Goal: Task Accomplishment & Management: Use online tool/utility

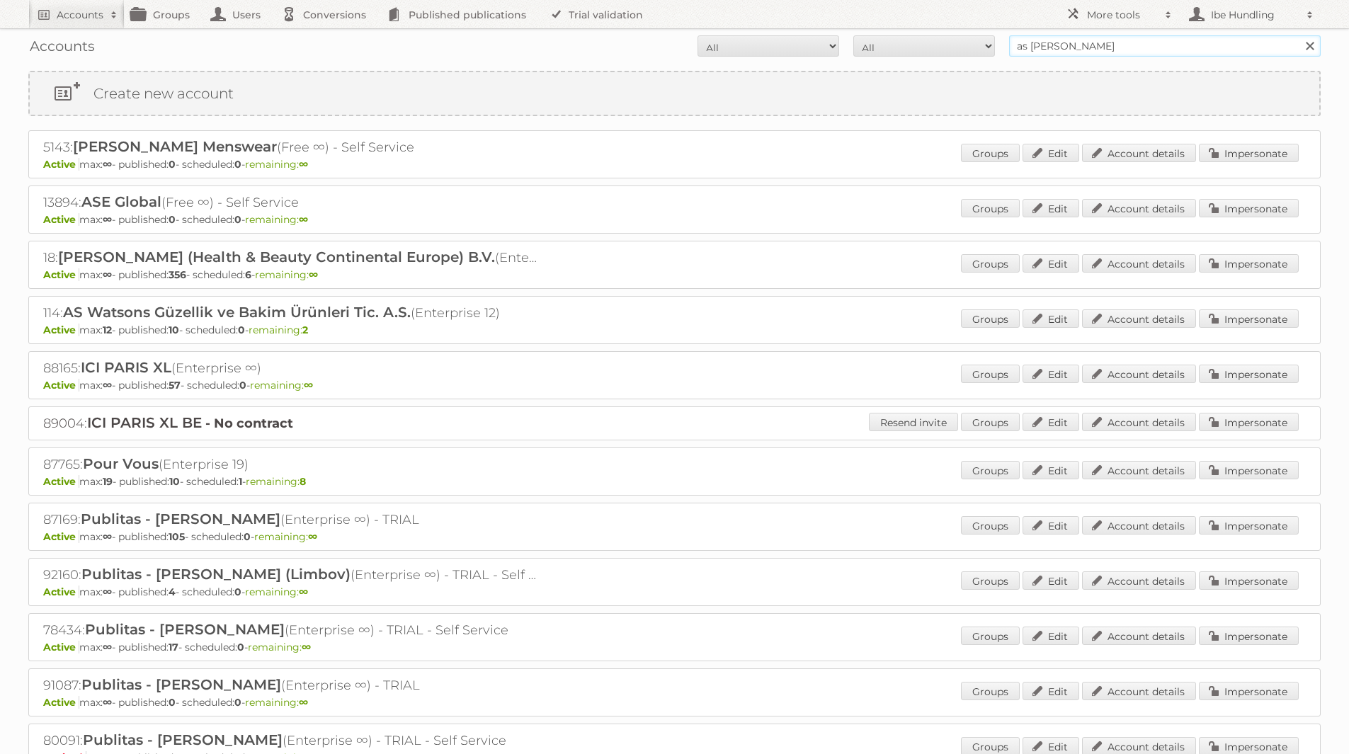
drag, startPoint x: 1072, startPoint y: 53, endPoint x: 985, endPoint y: 53, distance: 87.1
click at [985, 53] on form "All Active Expired Pending All Paid Trials Self service as watson Search" at bounding box center [674, 45] width 1292 height 21
click at [1120, 40] on input "text" at bounding box center [1165, 45] width 312 height 21
type input "play"
click at [1298, 35] on input "Search" at bounding box center [1308, 45] width 21 height 21
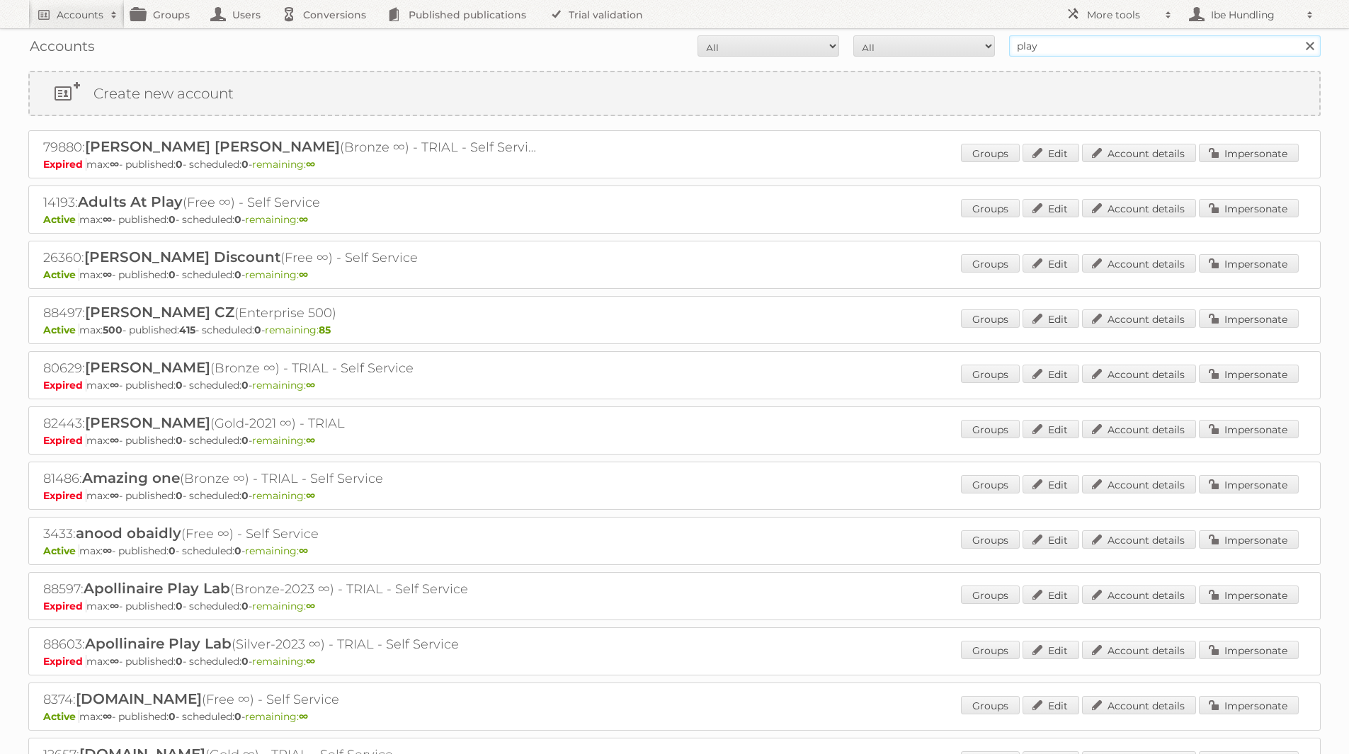
drag, startPoint x: 1057, startPoint y: 50, endPoint x: 942, endPoint y: 50, distance: 114.7
click at [942, 50] on form "All Active Expired Pending All Paid Trials Self service play Search" at bounding box center [674, 45] width 1292 height 21
type input "as [PERSON_NAME]"
click at [1298, 35] on input "Search" at bounding box center [1308, 45] width 21 height 21
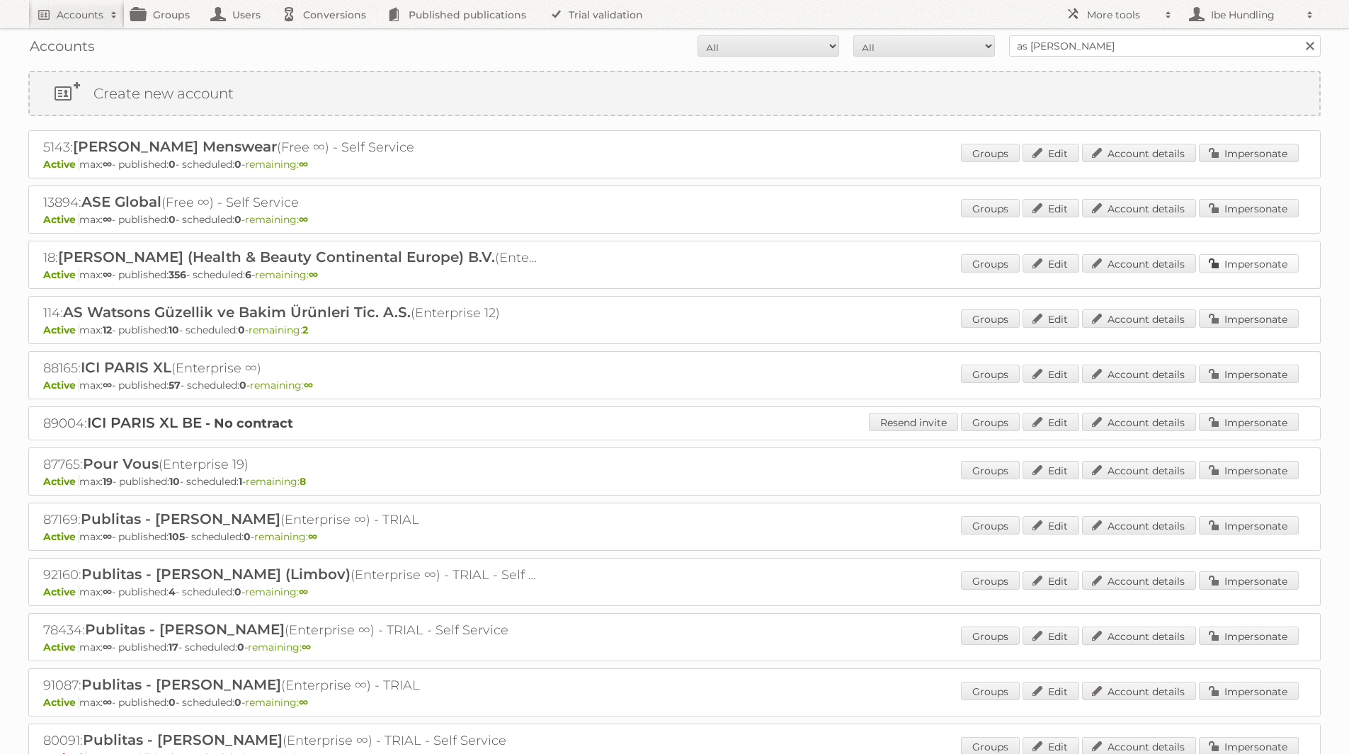
click at [1244, 258] on link "Impersonate" at bounding box center [1249, 263] width 100 height 18
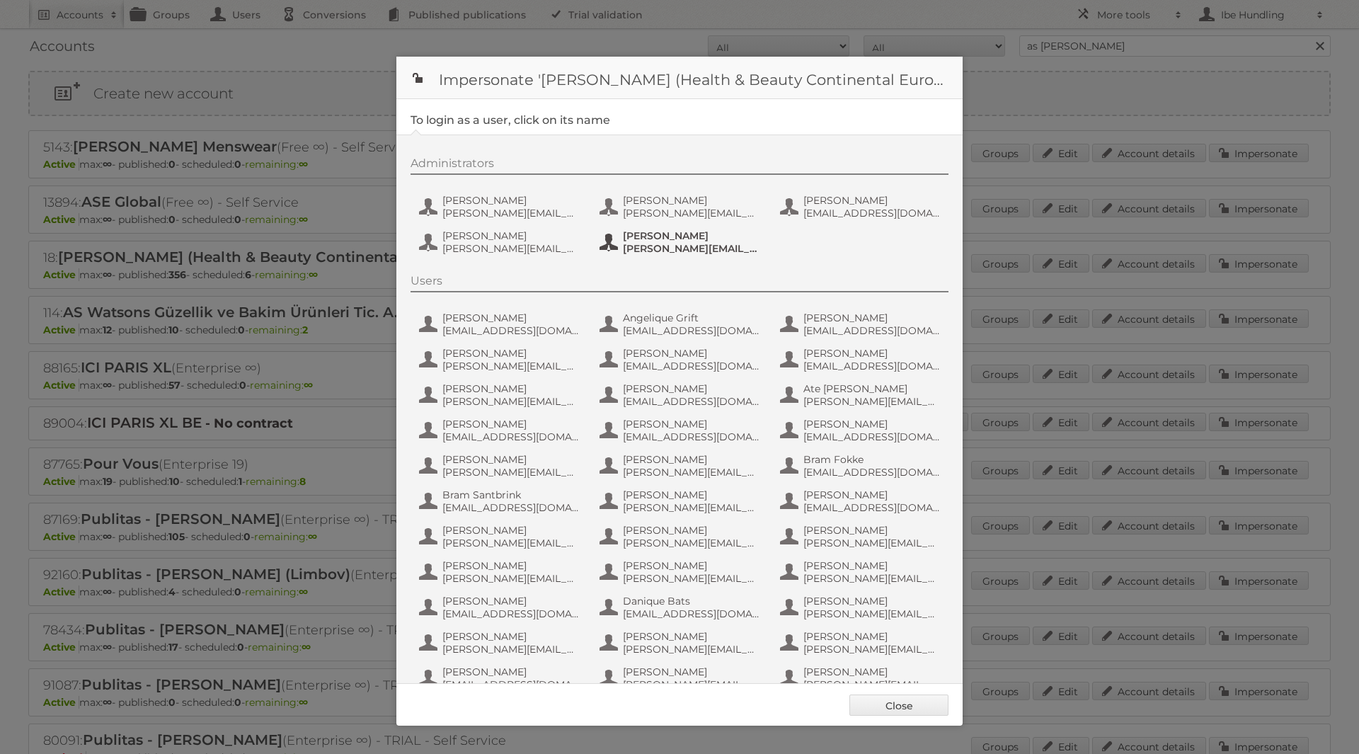
click at [660, 244] on span "s.betcke@nl.aswatson.com" at bounding box center [691, 248] width 137 height 13
